Goal: Task Accomplishment & Management: Manage account settings

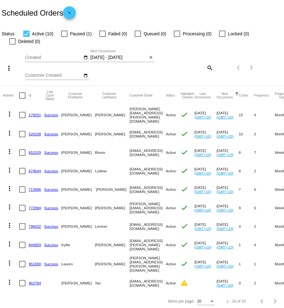
drag, startPoint x: 152, startPoint y: 50, endPoint x: 147, endPoint y: 48, distance: 5.7
click at [152, 55] on mat-icon "close" at bounding box center [151, 57] width 4 height 5
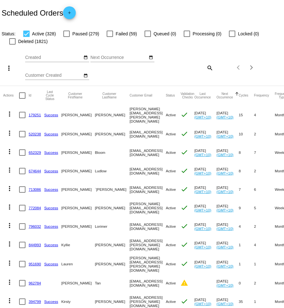
click at [210, 66] on mat-icon "search" at bounding box center [210, 68] width 8 height 10
click at [199, 68] on input "Search" at bounding box center [189, 66] width 47 height 5
paste input "[EMAIL_ADDRESS][DOMAIN_NAME]"
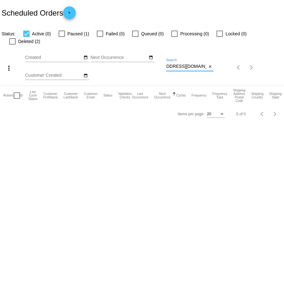
type input "[EMAIL_ADDRESS][DOMAIN_NAME]"
click at [64, 33] on div at bounding box center [62, 34] width 6 height 6
click at [62, 37] on input "Paused (1)" at bounding box center [61, 37] width 0 height 0
checkbox input "true"
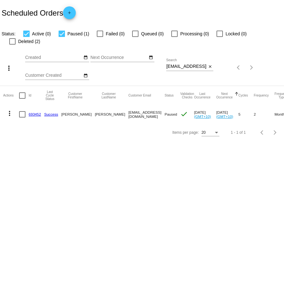
click at [9, 109] on mat-icon "more_vert" at bounding box center [10, 113] width 8 height 8
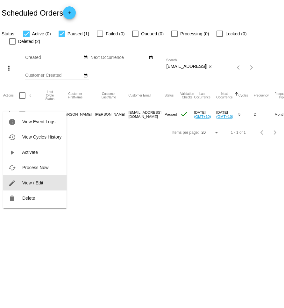
click at [43, 179] on button "edit View / Edit" at bounding box center [34, 182] width 63 height 15
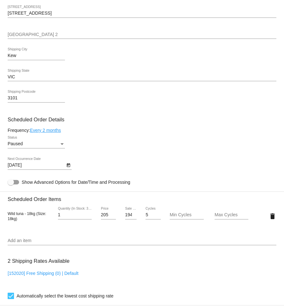
scroll to position [263, 0]
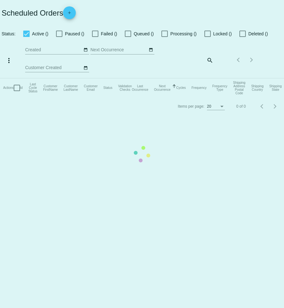
checkbox input "true"
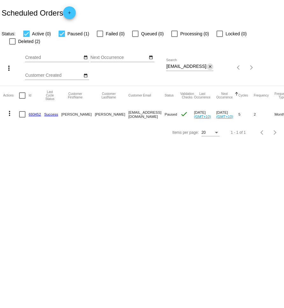
click at [208, 64] on mat-icon "close" at bounding box center [210, 66] width 4 height 5
click at [209, 60] on app-dashboard-scheduled-orders "Scheduled Orders add Status: Active (0) Paused (1) Failed (0) Queued (0) Proces…" at bounding box center [142, 70] width 284 height 141
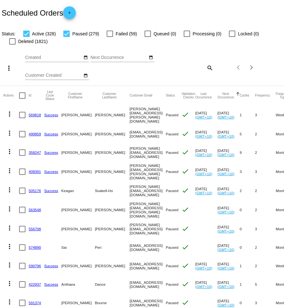
click at [208, 70] on mat-icon "search" at bounding box center [210, 68] width 8 height 10
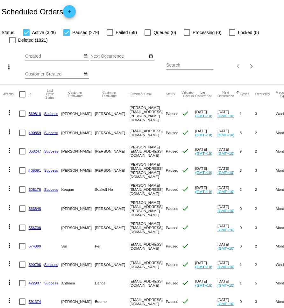
click at [189, 69] on div "Search" at bounding box center [189, 63] width 47 height 12
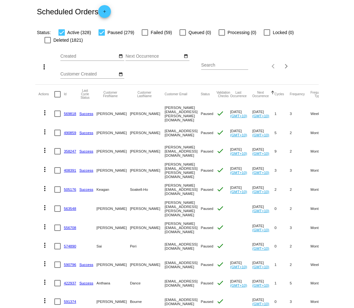
scroll to position [0, 0]
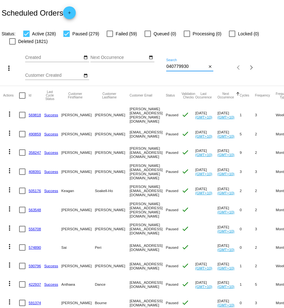
type input "0407799308"
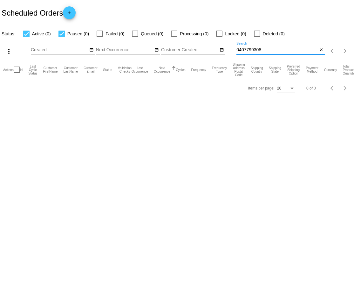
drag, startPoint x: 272, startPoint y: 49, endPoint x: 235, endPoint y: 50, distance: 37.3
click at [235, 50] on div "more_vert Aug Jan Feb Mar [DATE]" at bounding box center [177, 49] width 354 height 23
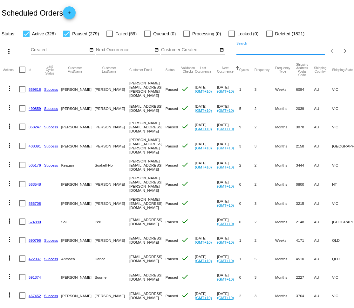
click at [260, 52] on input "Search" at bounding box center [281, 49] width 88 height 5
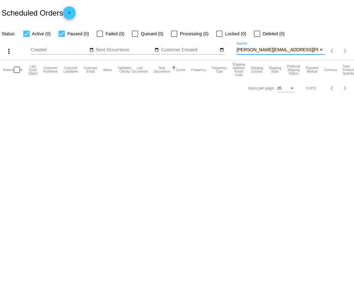
click at [284, 48] on input "[PERSON_NAME][EMAIL_ADDRESS][PERSON_NAME][DOMAIN_NAME]" at bounding box center [277, 49] width 81 height 5
drag, startPoint x: 303, startPoint y: 50, endPoint x: 253, endPoint y: 50, distance: 49.6
click at [234, 52] on div "more_vert Aug Jan Feb Mar [DATE]" at bounding box center [177, 49] width 354 height 23
type input "[PERSON_NAME][EMAIL_ADDRESS][PERSON_NAME][DOMAIN_NAME]"
